Goal: Task Accomplishment & Management: Use online tool/utility

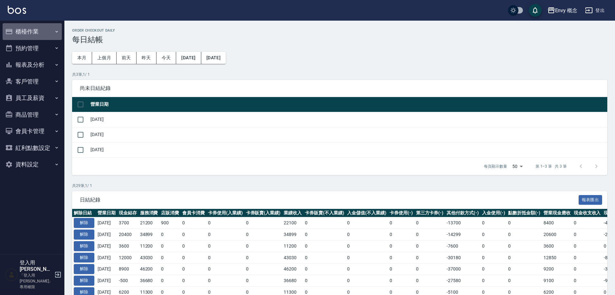
drag, startPoint x: 32, startPoint y: 29, endPoint x: 36, endPoint y: 42, distance: 13.2
click at [32, 29] on button "櫃檯作業" at bounding box center [32, 31] width 59 height 17
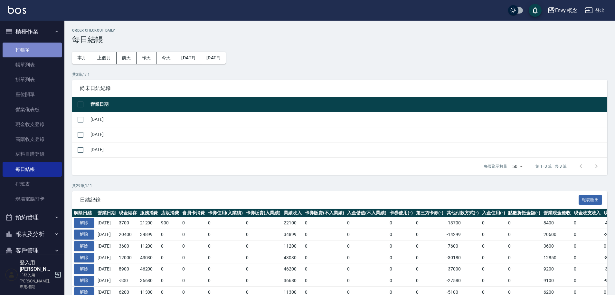
click at [38, 53] on link "打帳單" at bounding box center [32, 50] width 59 height 15
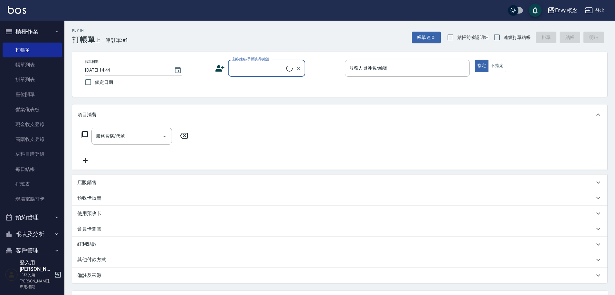
click at [255, 69] on input "顧客姓名/手機號碼/編號" at bounding box center [258, 67] width 55 height 11
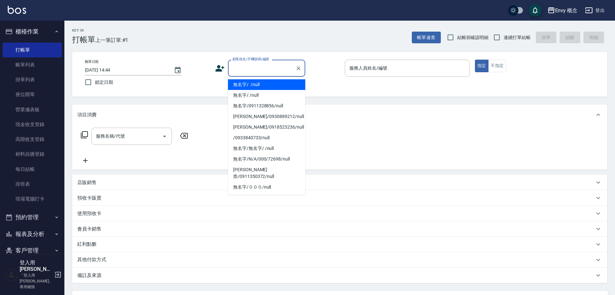
click at [253, 84] on li "無名字/ /null" at bounding box center [266, 84] width 77 height 11
type input "無名字/ /null"
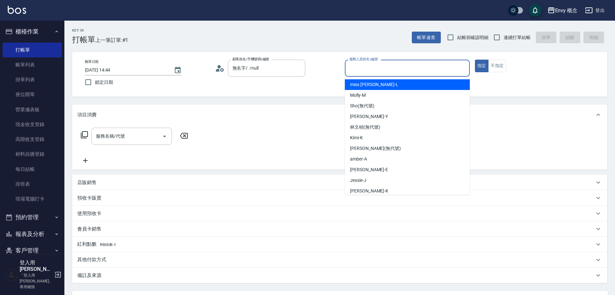
click at [373, 64] on input "服務人員姓名/編號" at bounding box center [407, 67] width 119 height 11
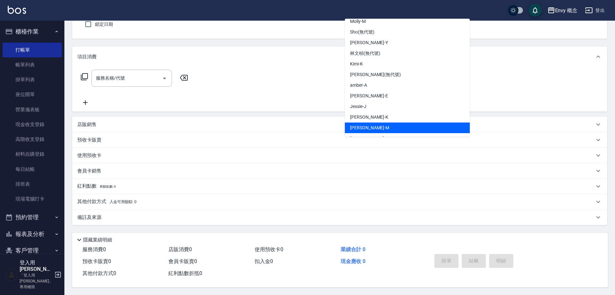
scroll to position [12, 0]
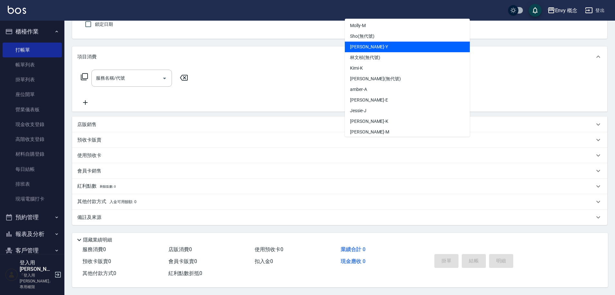
click at [377, 45] on div "Yang -Y" at bounding box center [407, 47] width 125 height 11
type input "Yang-Y"
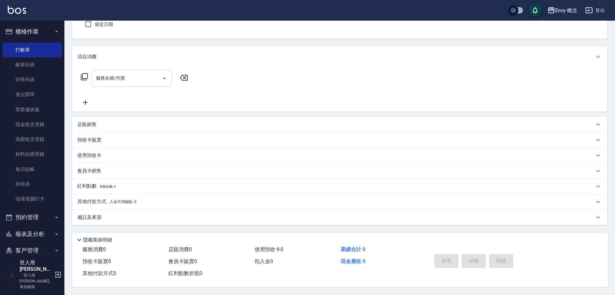
click at [129, 75] on input "服務名稱/代號" at bounding box center [126, 77] width 65 height 11
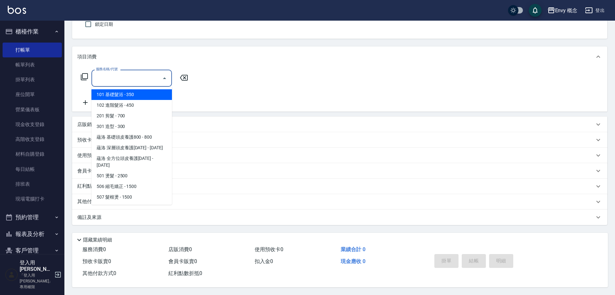
type input "7"
click at [129, 95] on span "101 基礎髮浴 - 350" at bounding box center [131, 94] width 81 height 11
type input "101 基礎髮浴 (101)"
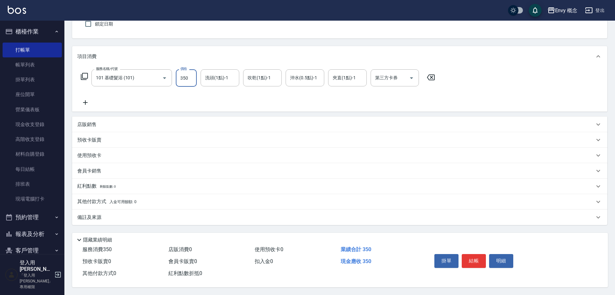
click at [192, 75] on input "350" at bounding box center [186, 77] width 21 height 17
type input "800"
click at [100, 199] on p "其他付款方式 入金可用餘額: 0" at bounding box center [106, 201] width 59 height 7
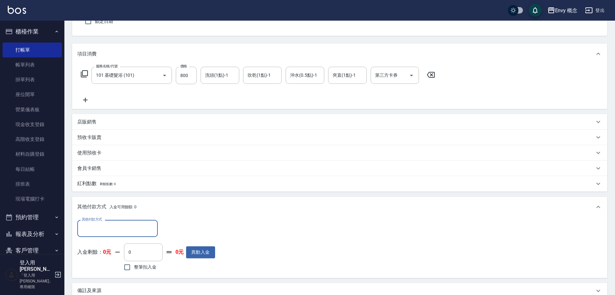
scroll to position [0, 0]
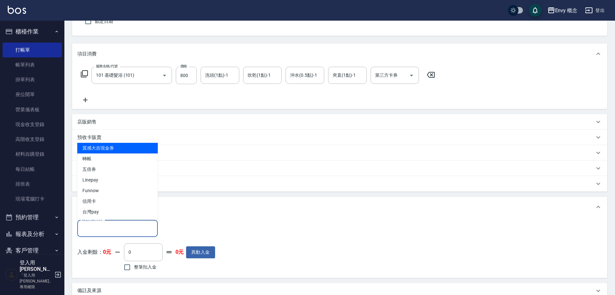
click at [103, 233] on input "其他付款方式" at bounding box center [117, 228] width 75 height 11
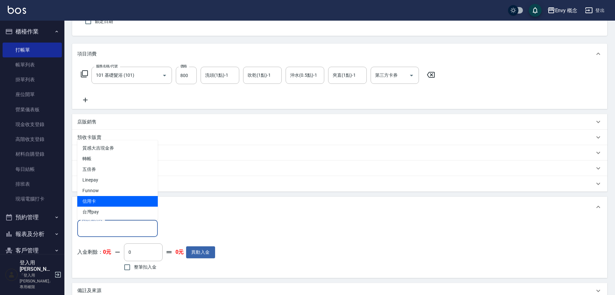
click at [112, 199] on span "信用卡" at bounding box center [117, 201] width 81 height 11
type input "信用卡"
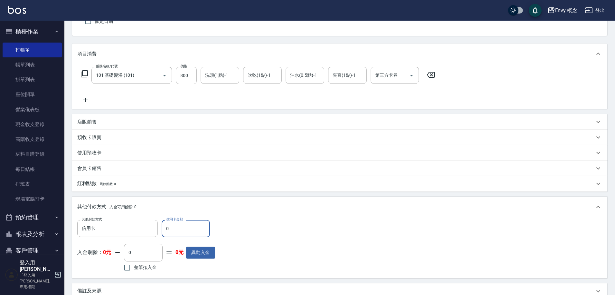
drag, startPoint x: 176, startPoint y: 230, endPoint x: 162, endPoint y: 226, distance: 13.8
click at [162, 226] on input "0" at bounding box center [186, 228] width 48 height 17
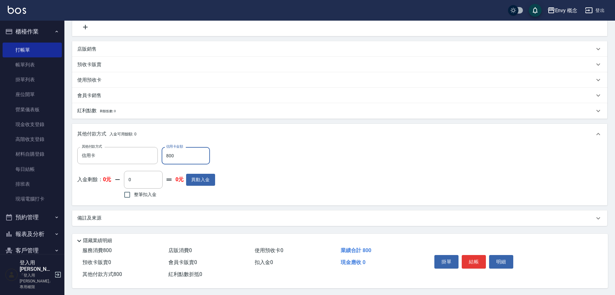
scroll to position [138, 0]
type input "800"
click at [468, 254] on button "結帳" at bounding box center [474, 261] width 24 height 14
